Goal: Information Seeking & Learning: Learn about a topic

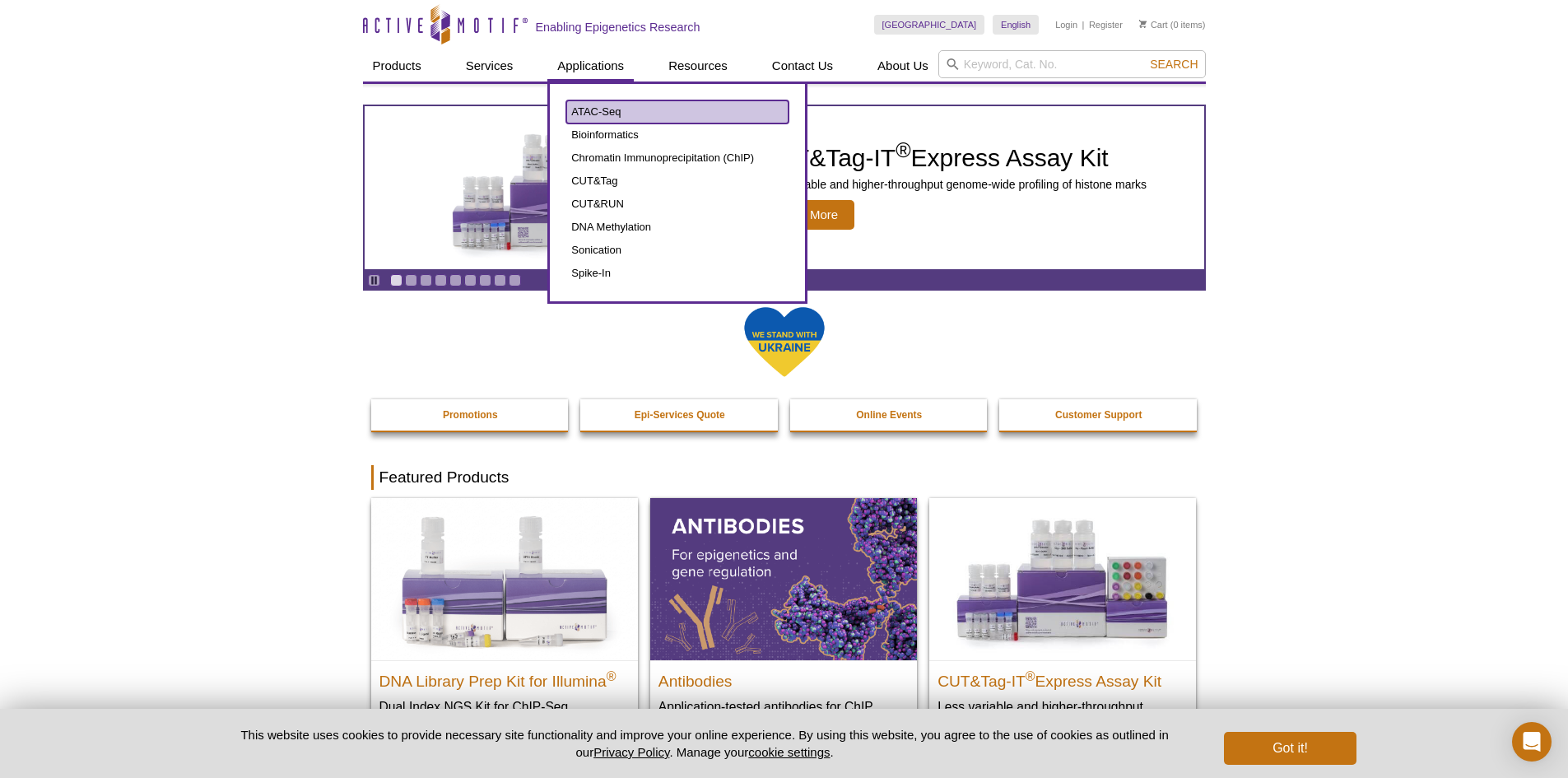
click at [593, 112] on link "ATAC-Seq" at bounding box center [676, 112] width 222 height 23
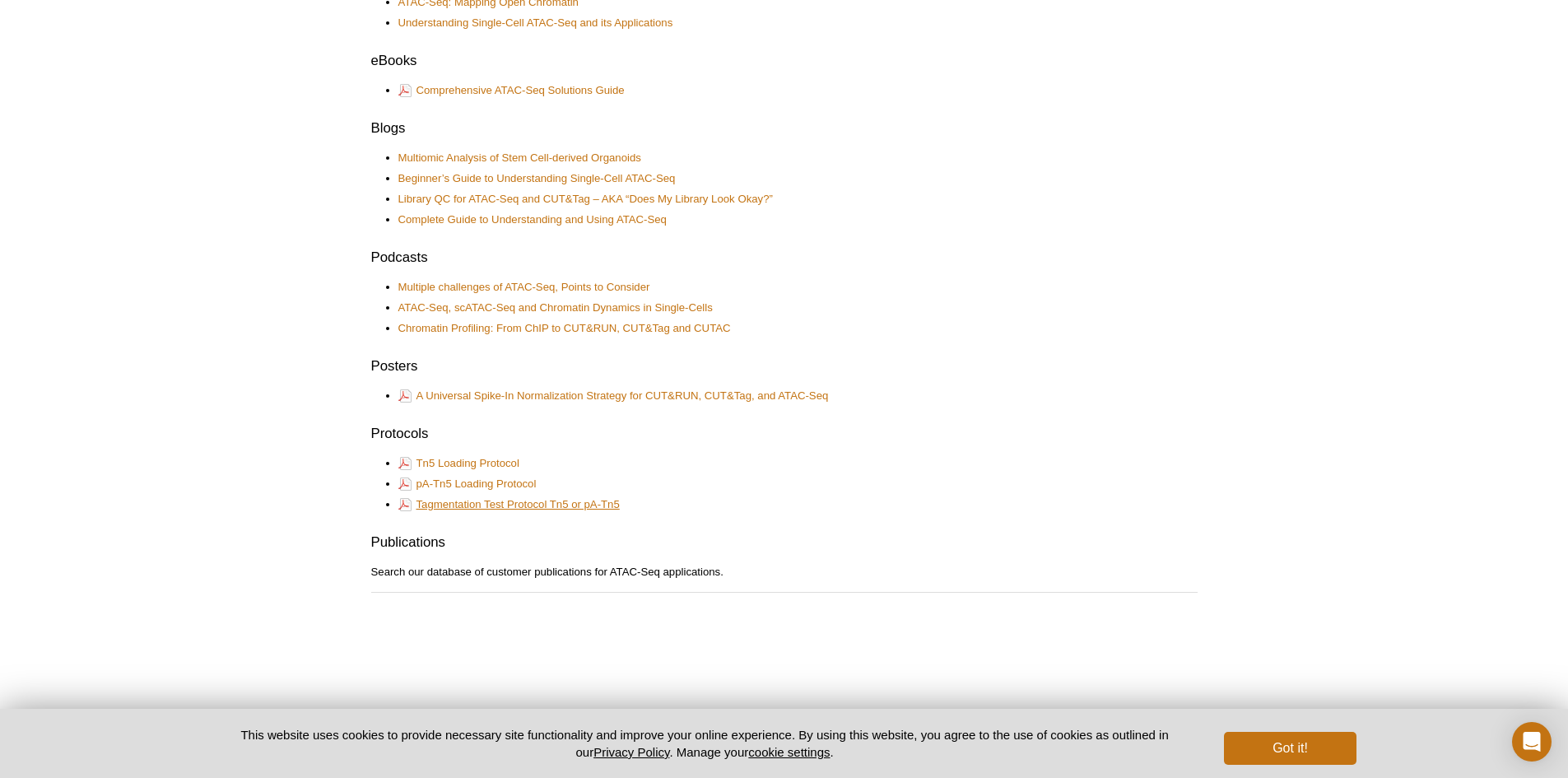
scroll to position [1128, 0]
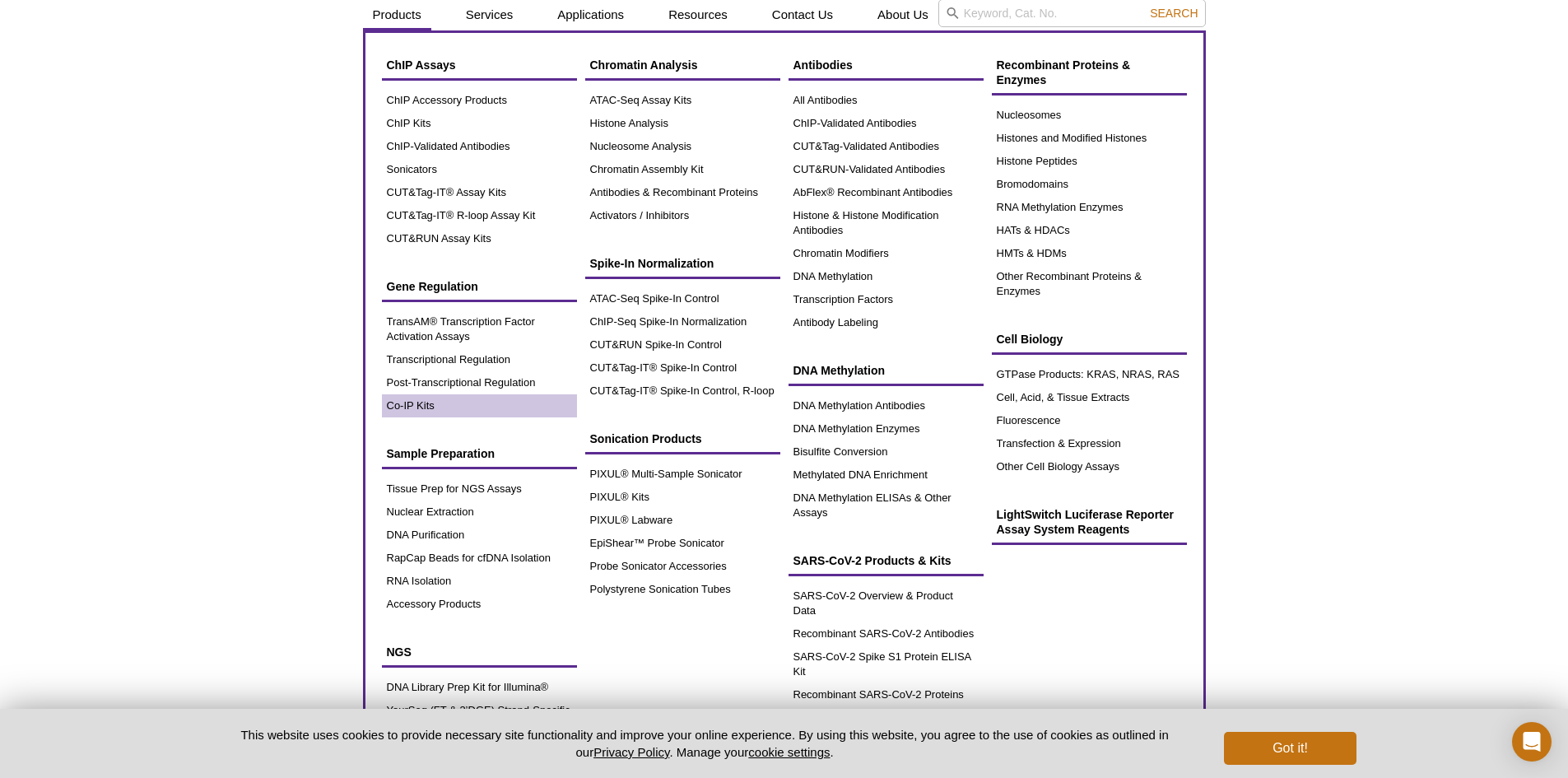
scroll to position [0, 0]
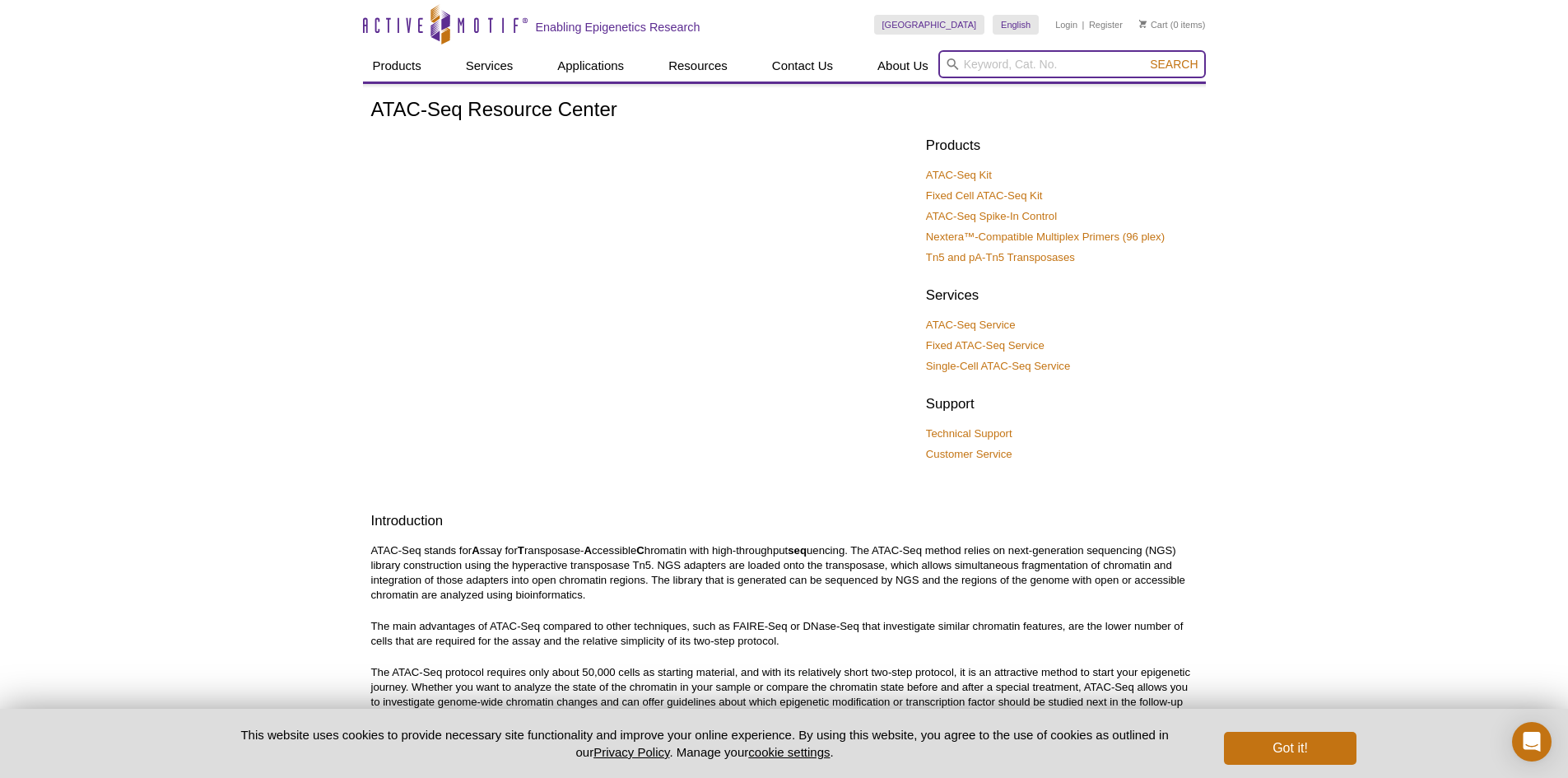
click at [1057, 60] on input "search" at bounding box center [1072, 64] width 268 height 28
type input "single cell atac-seq"
click at [1146, 57] on button "Search" at bounding box center [1174, 64] width 58 height 15
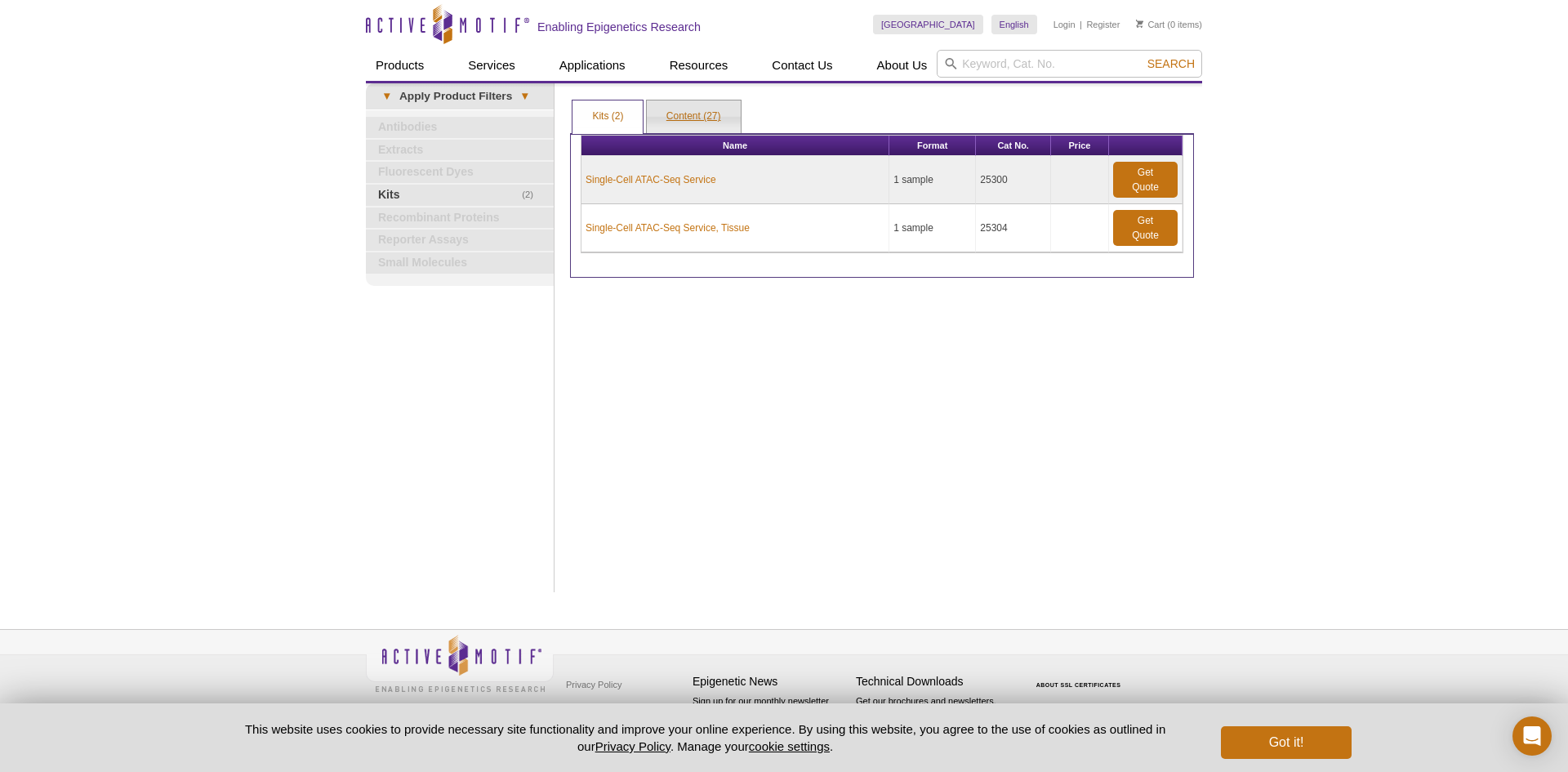
click at [688, 121] on link "Content (27)" at bounding box center [693, 117] width 94 height 33
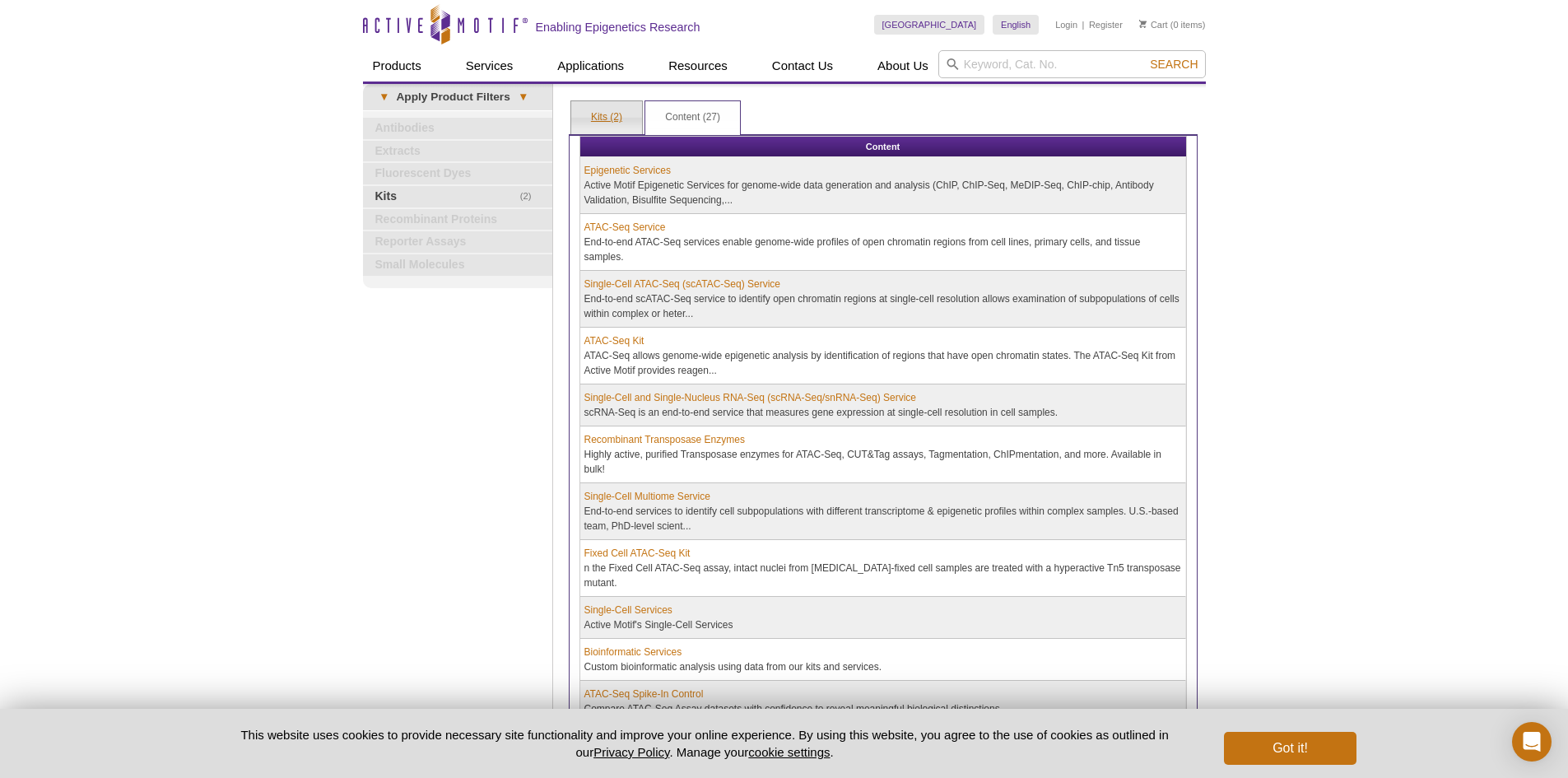
click at [609, 125] on link "Kits (2)" at bounding box center [607, 118] width 70 height 33
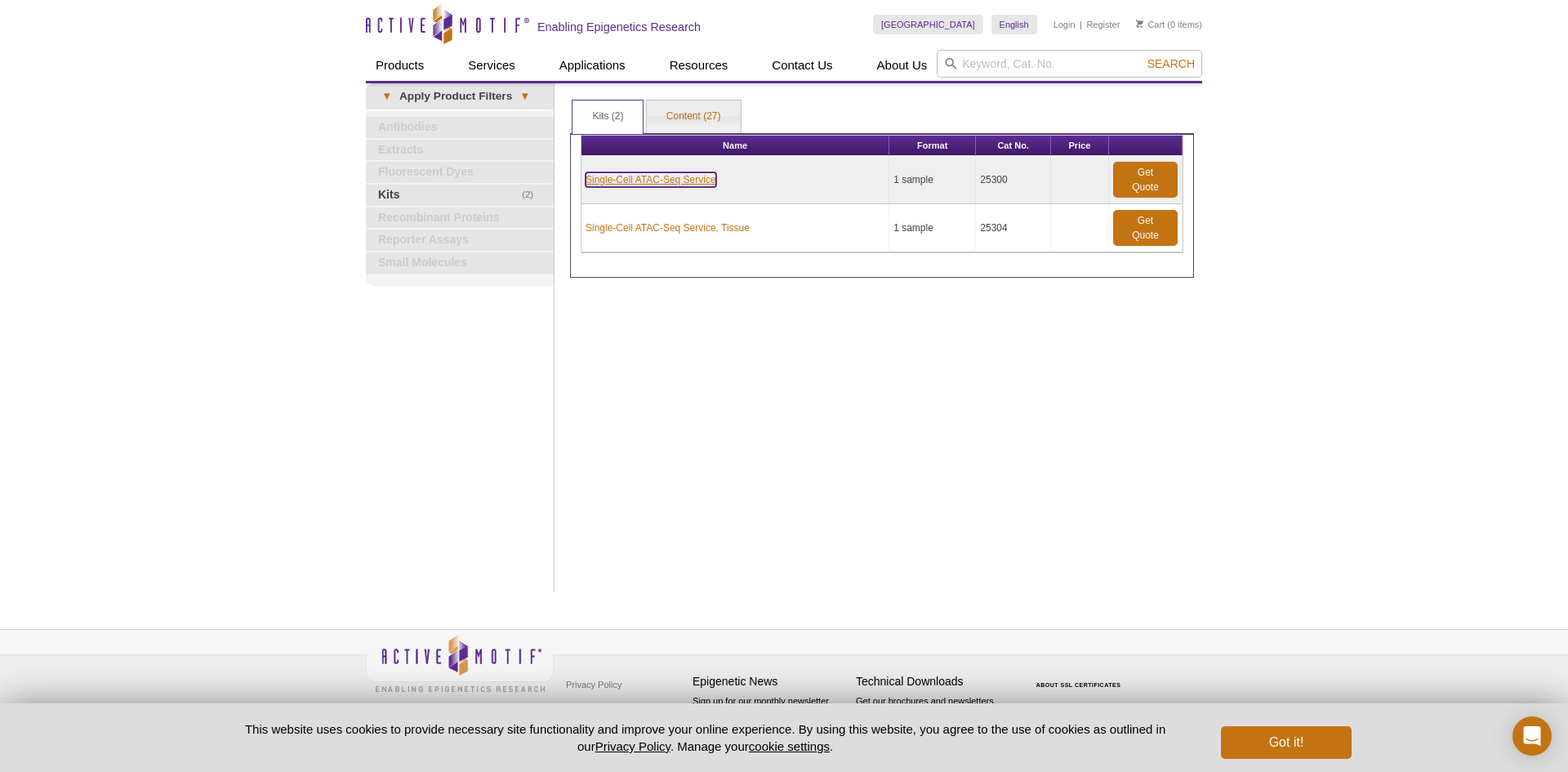
click at [619, 176] on link "Single-Cell ATAC-Seq Service" at bounding box center [651, 179] width 131 height 15
click at [614, 177] on link "Single-Cell ATAC-Seq Service" at bounding box center [651, 179] width 131 height 15
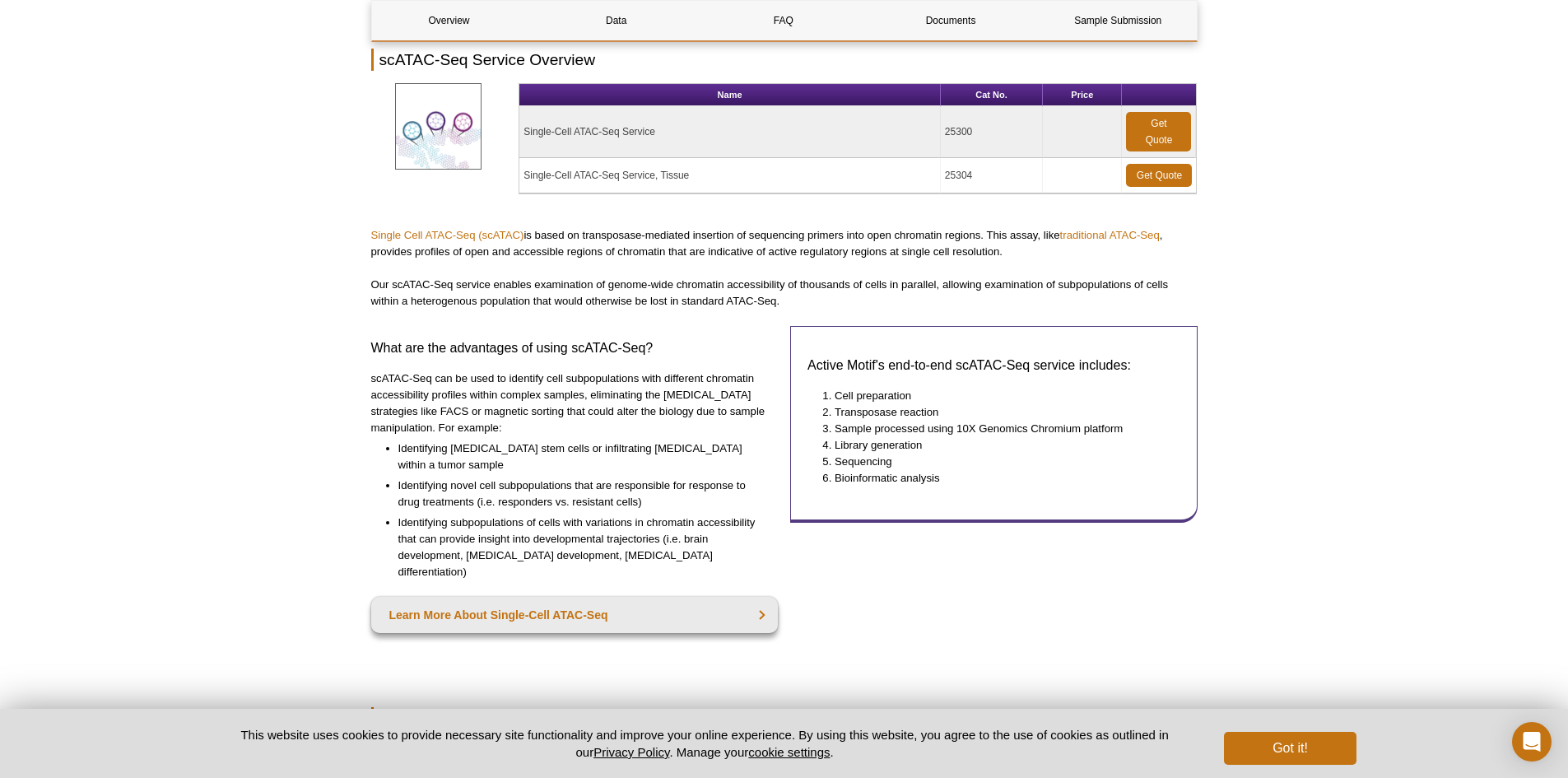
scroll to position [247, 0]
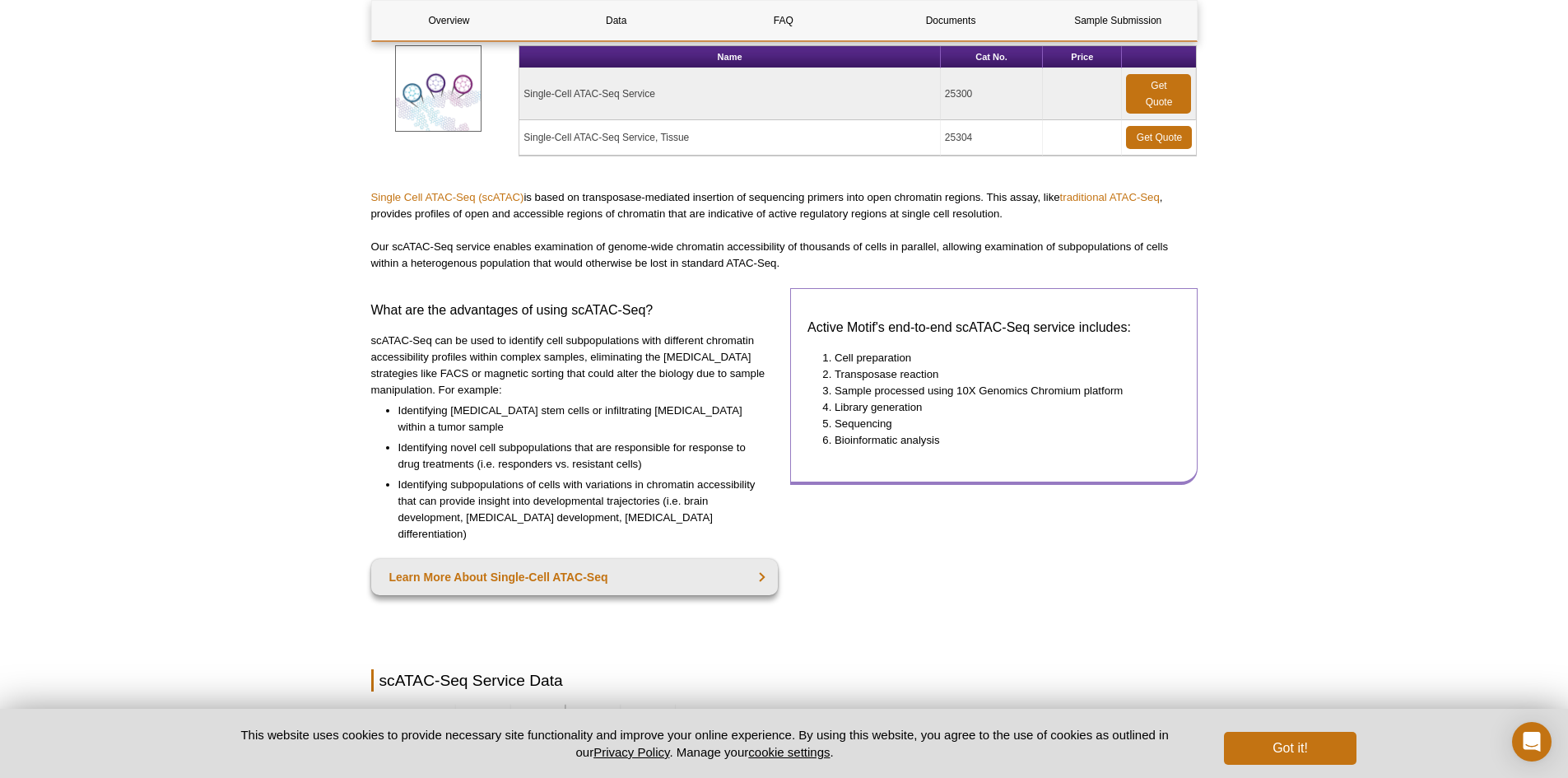
click at [954, 388] on li "Sample processed using 10X Genomics Chromium platform" at bounding box center [999, 391] width 329 height 17
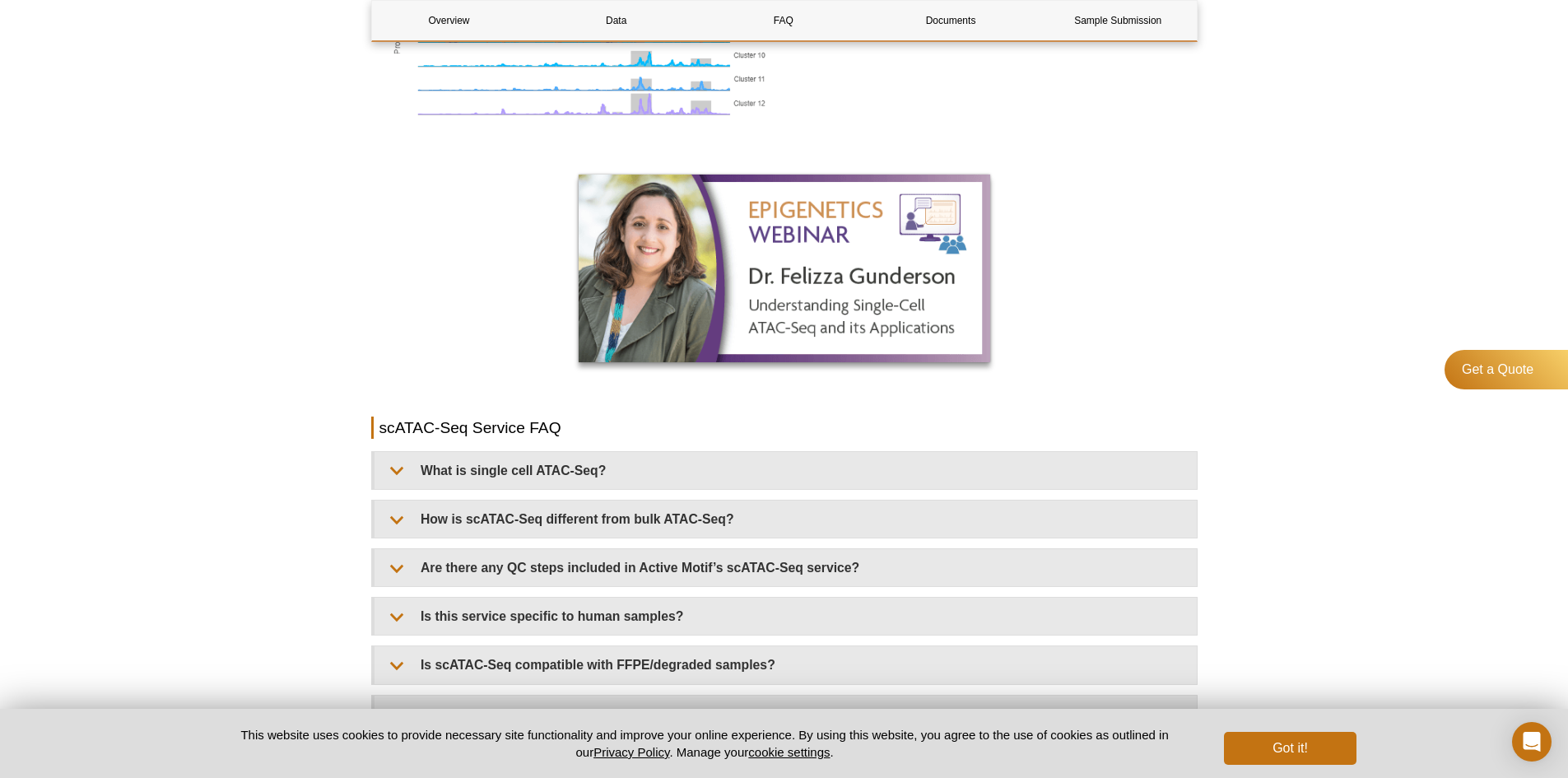
scroll to position [1070, 0]
